Goal: Entertainment & Leisure: Consume media (video, audio)

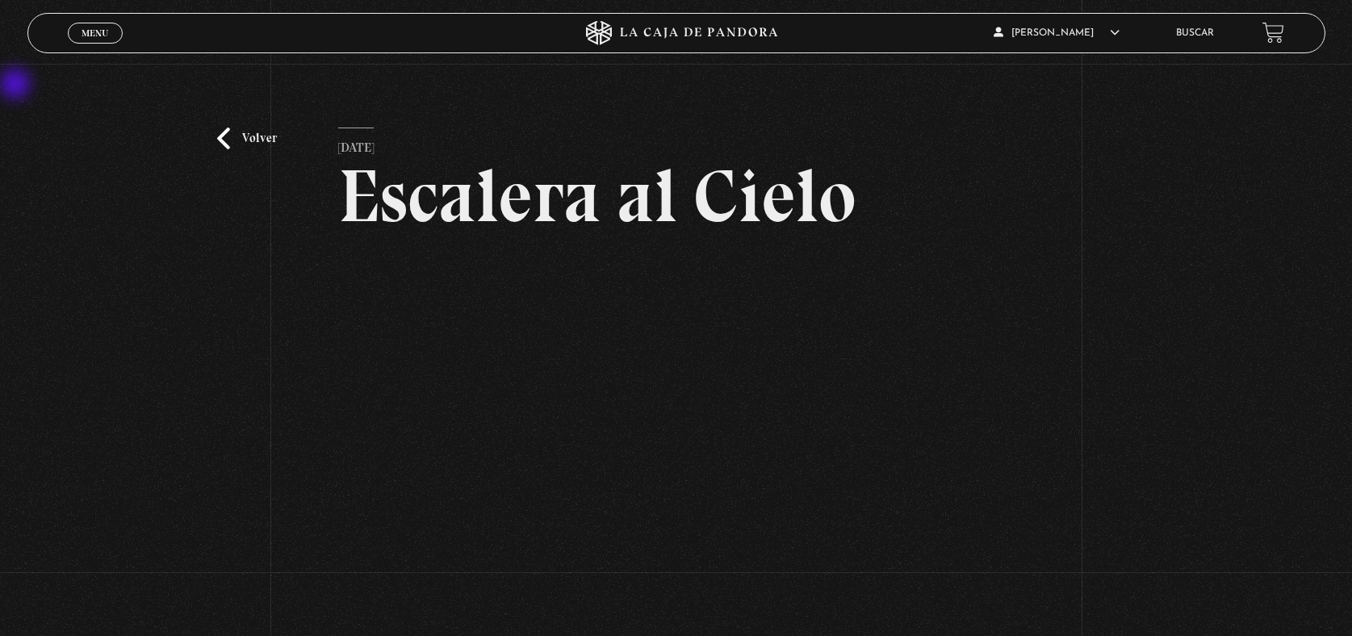
scroll to position [161, 0]
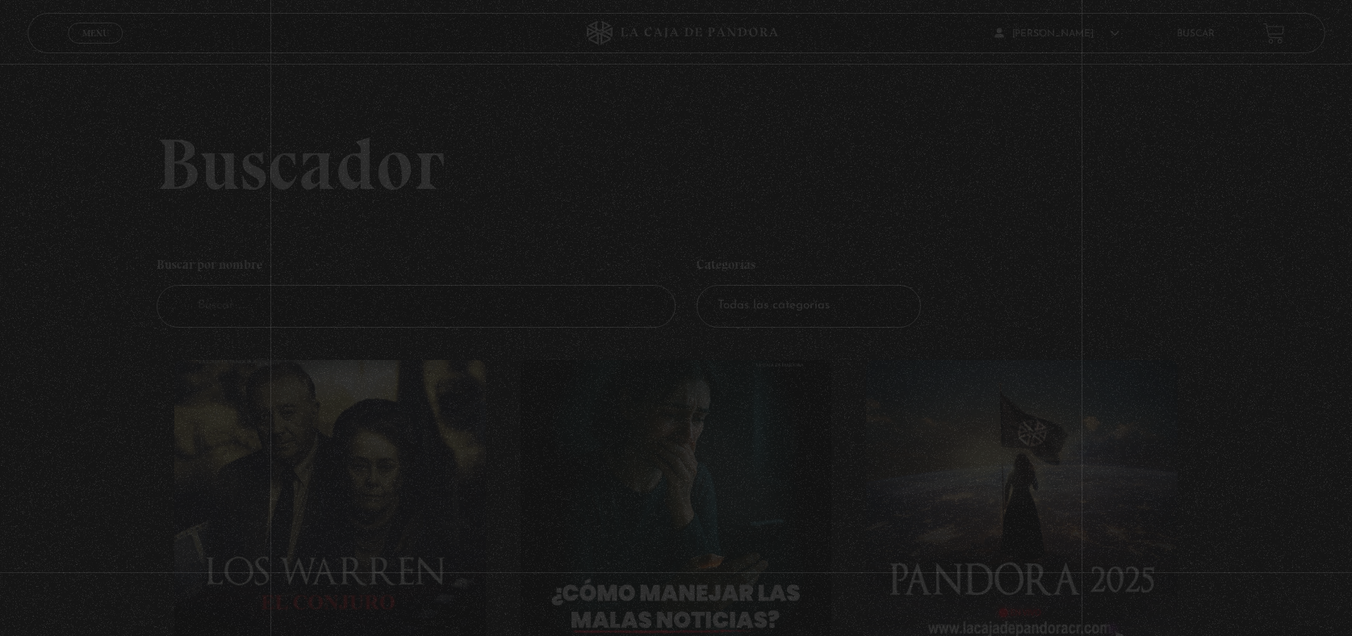
scroll to position [17905, 0]
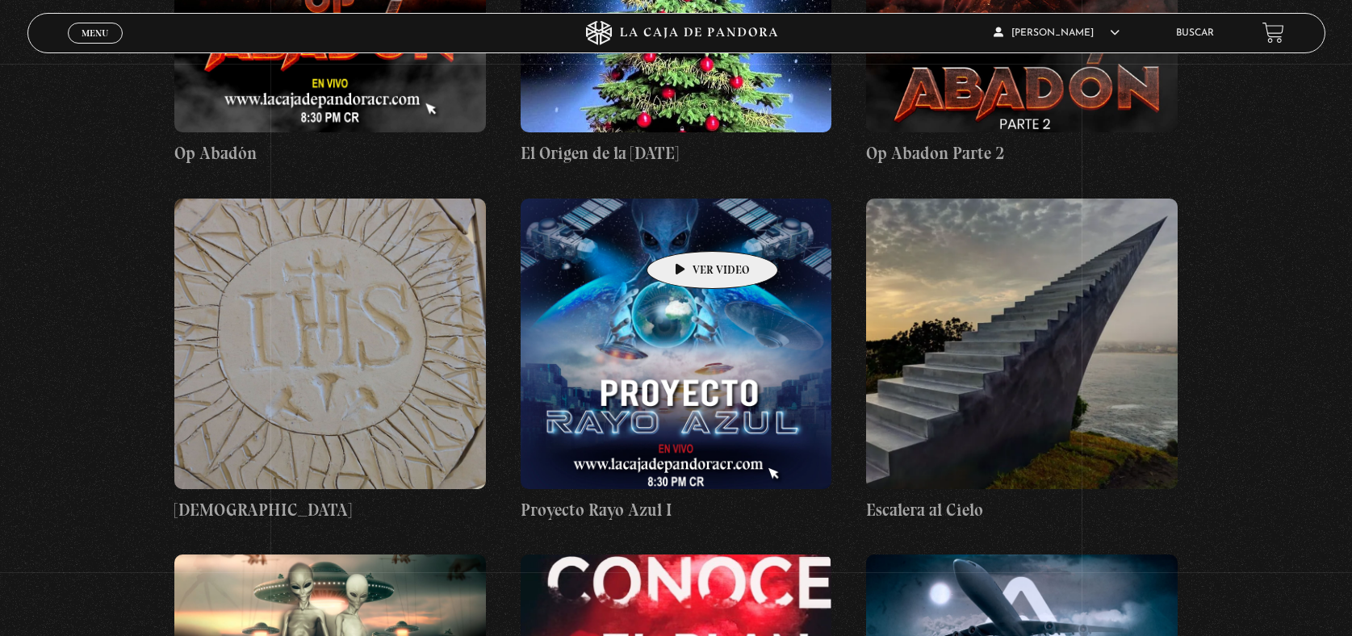
click at [687, 227] on figure at bounding box center [677, 344] width 312 height 291
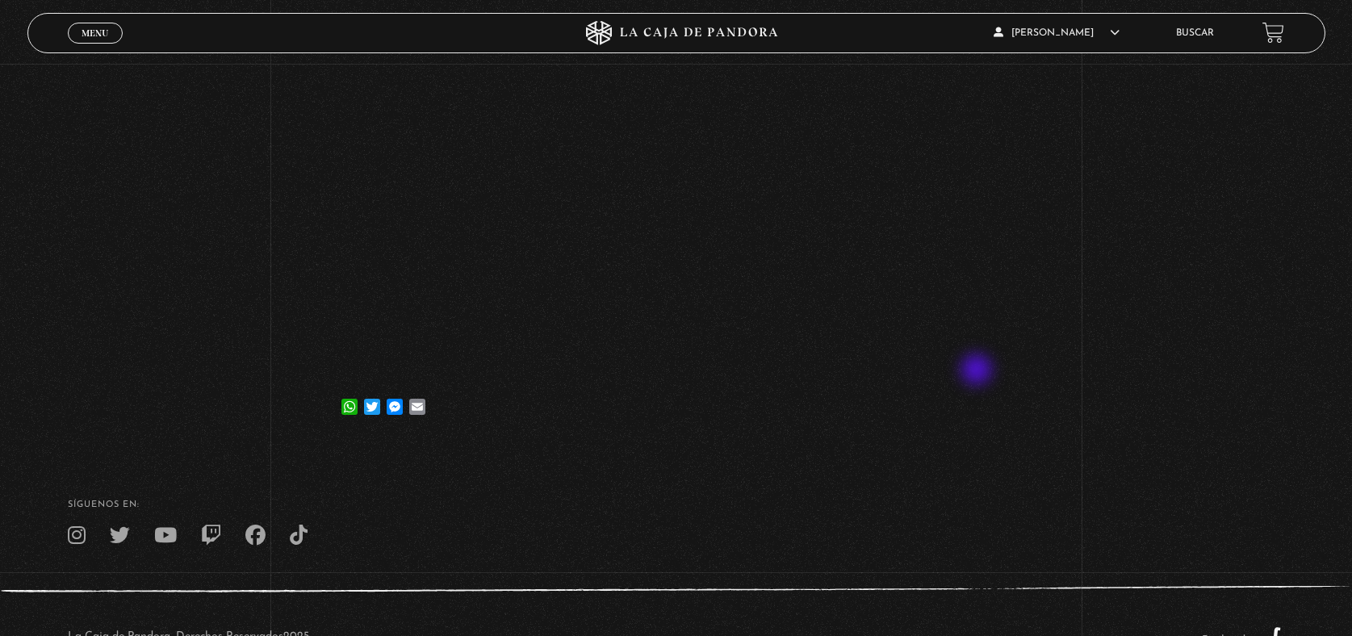
scroll to position [219, 0]
